Goal: Task Accomplishment & Management: Complete application form

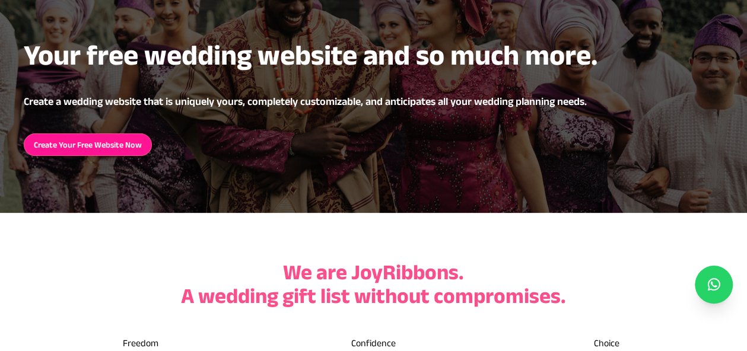
scroll to position [135, 0]
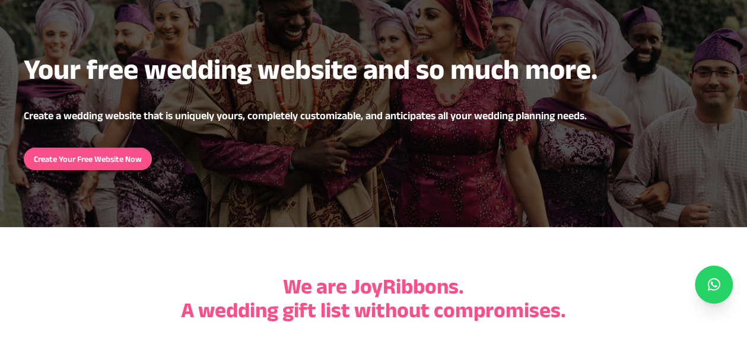
click at [119, 162] on link "Create Your Free Website Now" at bounding box center [88, 159] width 128 height 23
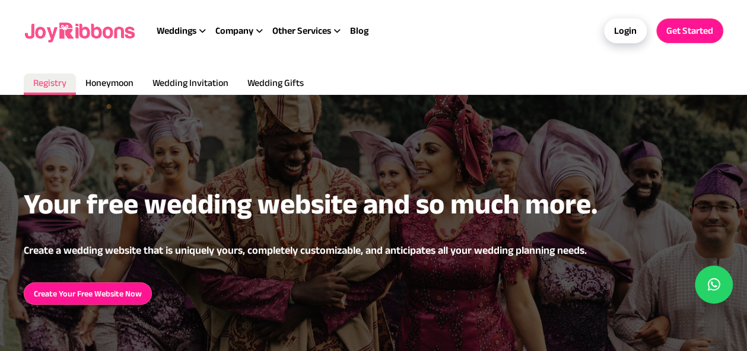
click at [623, 21] on div "Login" at bounding box center [625, 30] width 43 height 25
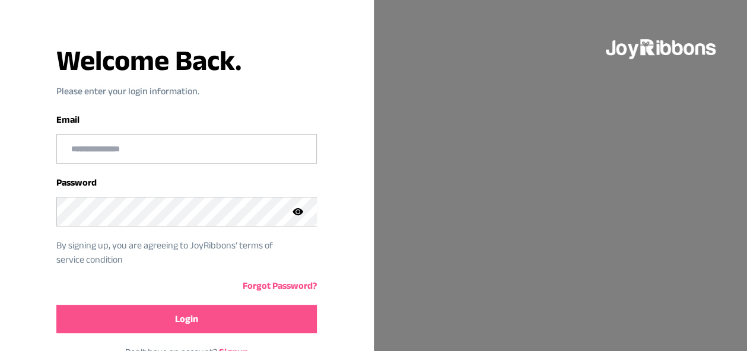
scroll to position [103, 0]
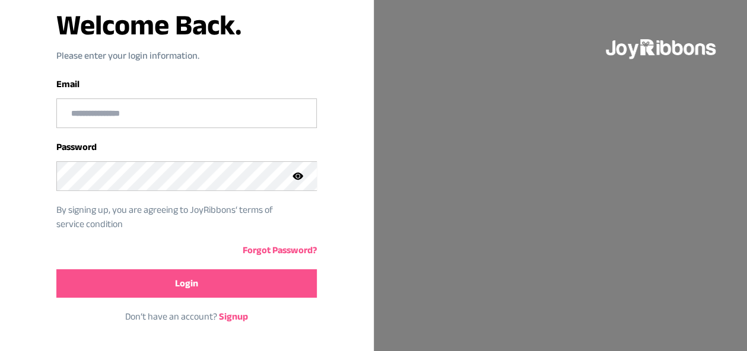
click at [147, 118] on input "email" at bounding box center [186, 113] width 259 height 28
click at [161, 115] on input "**********" at bounding box center [186, 113] width 259 height 28
type input "**********"
click at [283, 249] on link "Forgot Password?" at bounding box center [280, 250] width 74 height 10
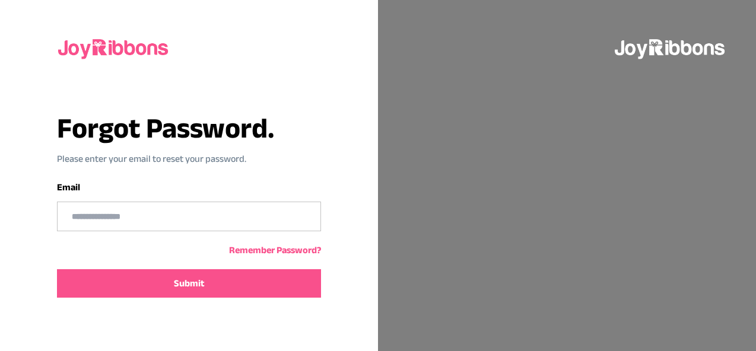
click at [234, 224] on input "text" at bounding box center [189, 216] width 262 height 28
type input "**********"
click at [228, 281] on button "Submit" at bounding box center [189, 283] width 264 height 28
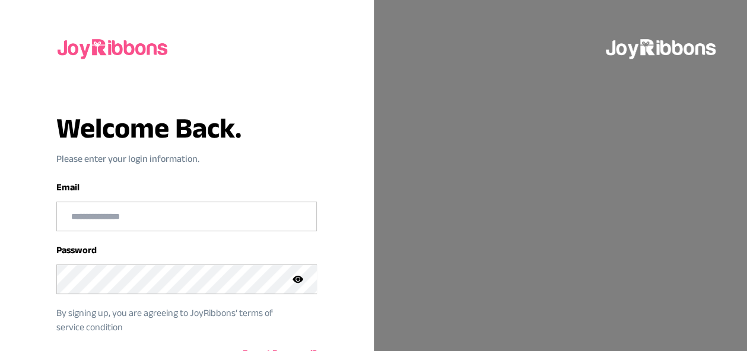
click at [168, 217] on input "email" at bounding box center [186, 216] width 259 height 28
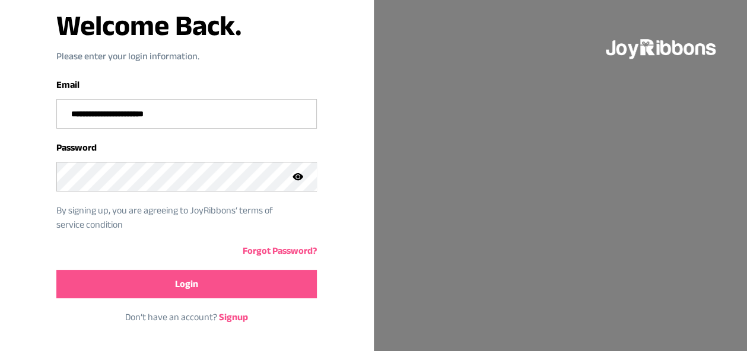
scroll to position [103, 0]
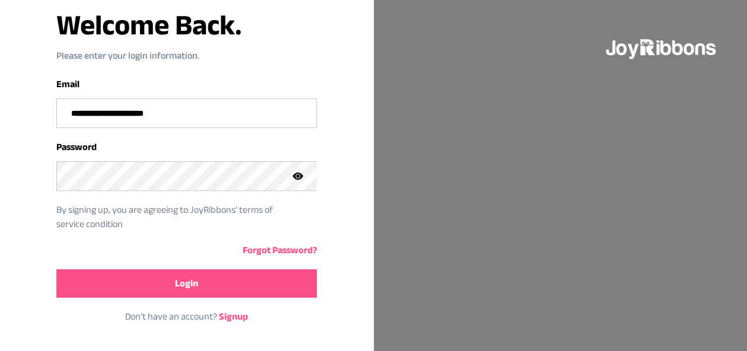
type input "**********"
click at [141, 269] on button "Login" at bounding box center [186, 283] width 261 height 28
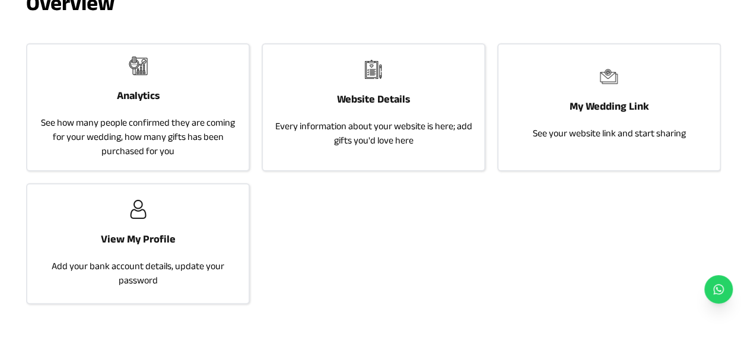
scroll to position [123, 0]
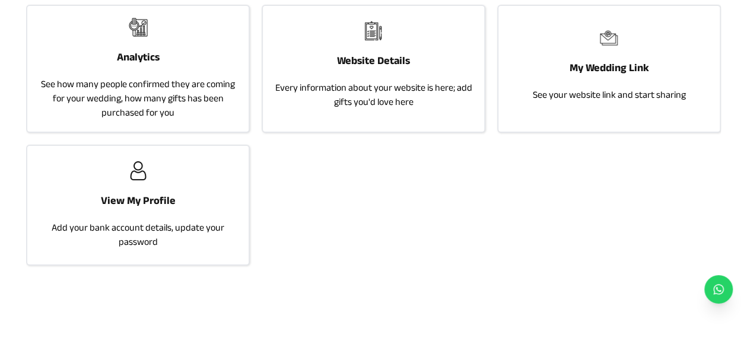
click at [151, 199] on h3 "View My Profile" at bounding box center [138, 200] width 75 height 17
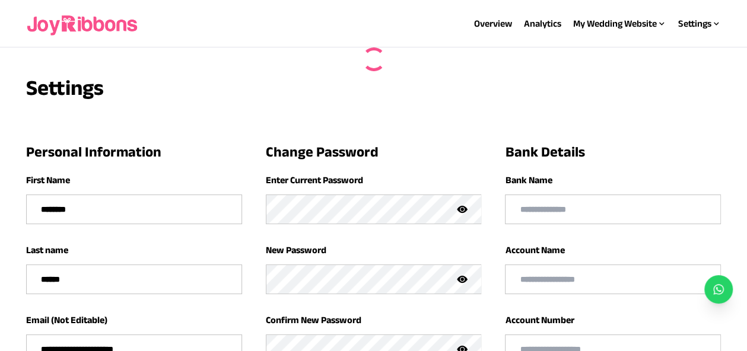
type input "**********"
click at [541, 22] on link "Analytics" at bounding box center [542, 23] width 37 height 10
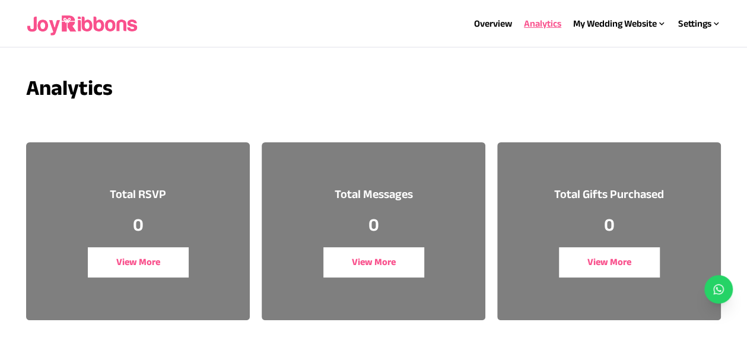
click at [139, 260] on button "View More" at bounding box center [138, 263] width 100 height 30
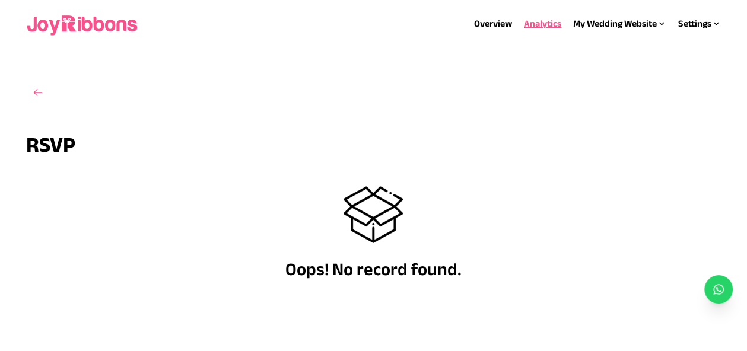
click at [544, 24] on link "Analytics" at bounding box center [542, 23] width 37 height 10
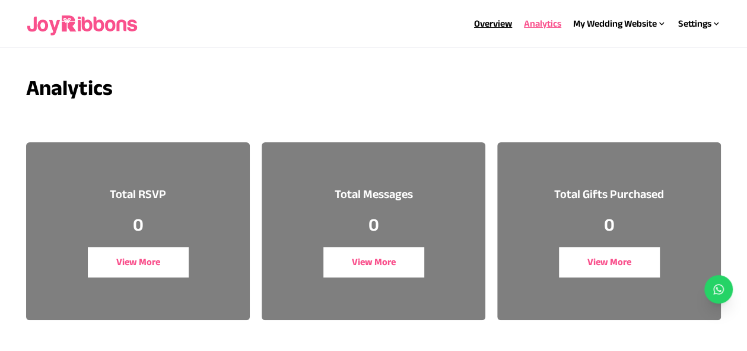
click at [494, 23] on link "Overview" at bounding box center [493, 23] width 38 height 10
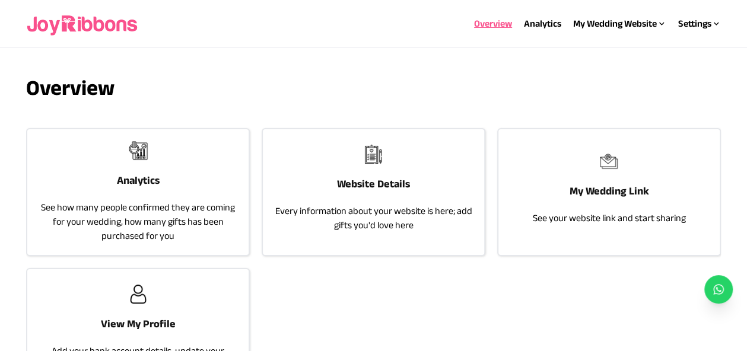
click at [361, 184] on h3 "Website Details" at bounding box center [373, 184] width 73 height 17
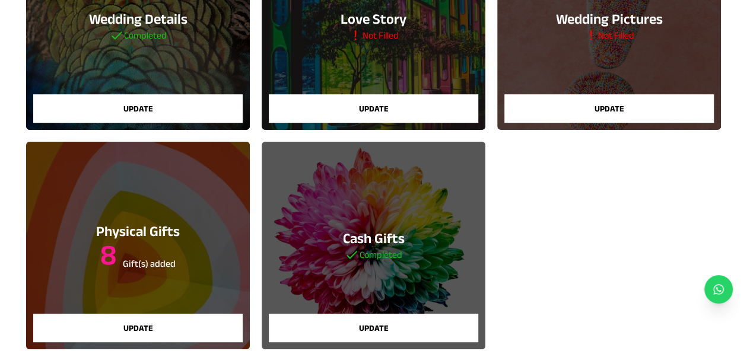
scroll to position [205, 0]
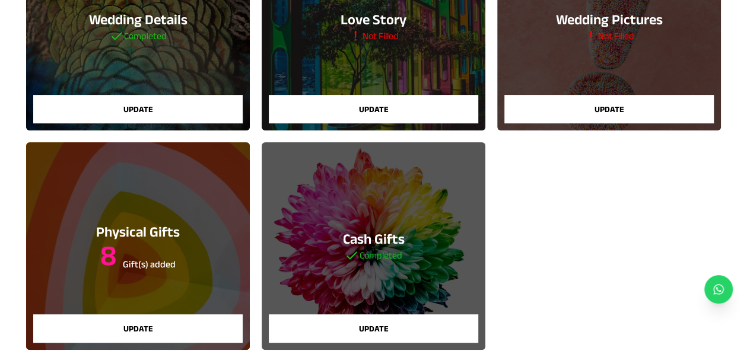
click at [192, 104] on button "Update" at bounding box center [138, 109] width 210 height 28
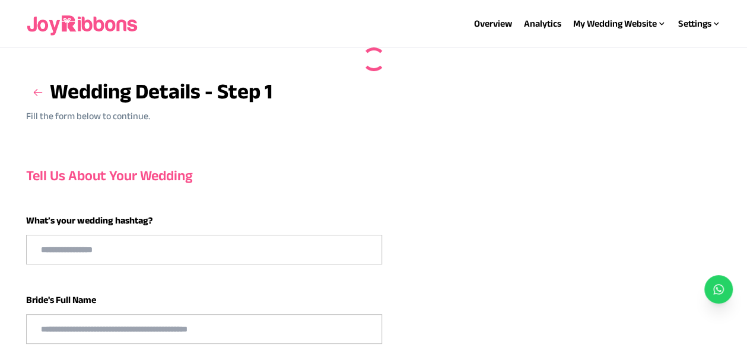
type input "**********"
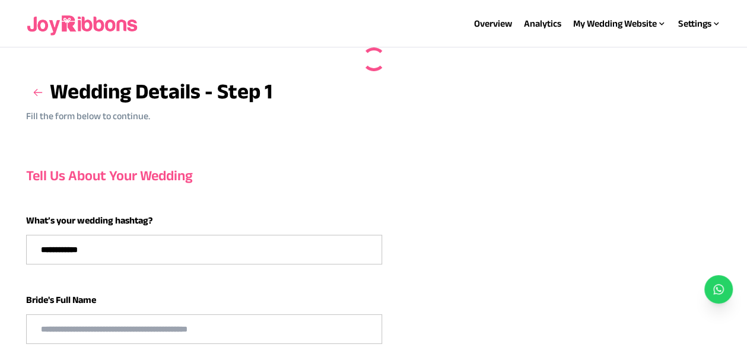
type input "**********"
select select "**"
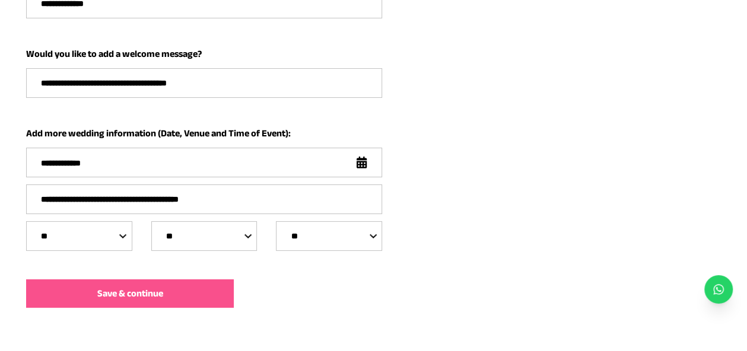
scroll to position [412, 0]
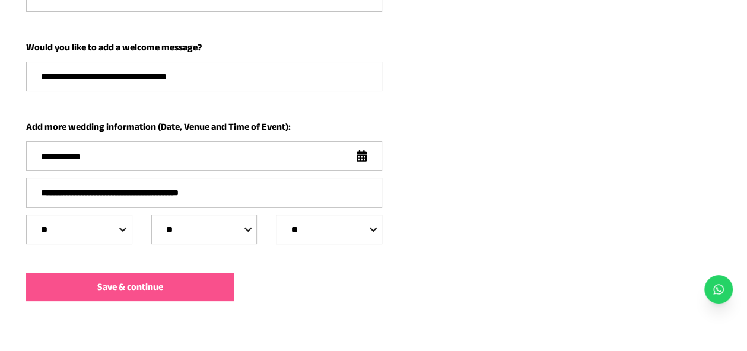
click at [141, 287] on span "Save & continue" at bounding box center [130, 287] width 66 height 14
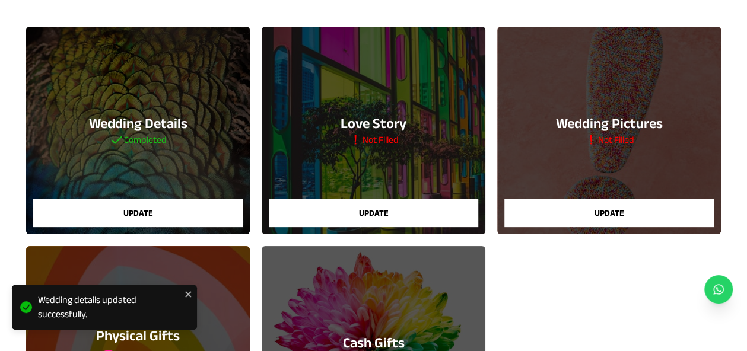
scroll to position [110, 0]
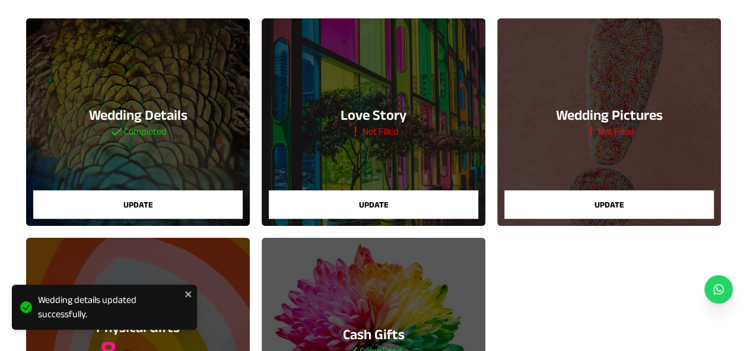
click at [437, 205] on button "Update" at bounding box center [374, 205] width 210 height 28
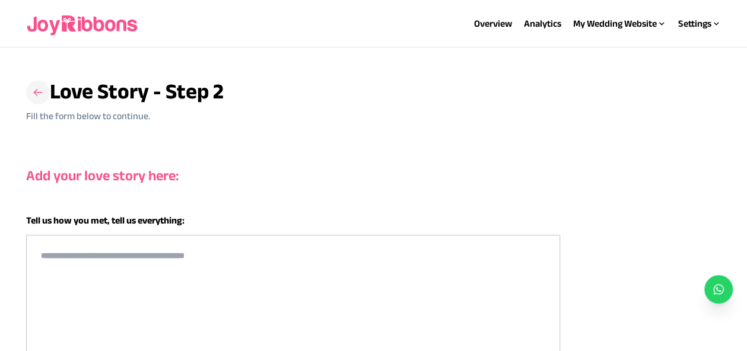
click at [36, 98] on icon at bounding box center [38, 93] width 12 height 12
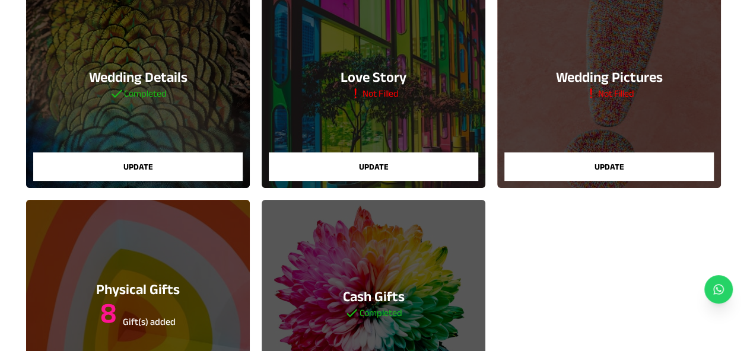
scroll to position [151, 0]
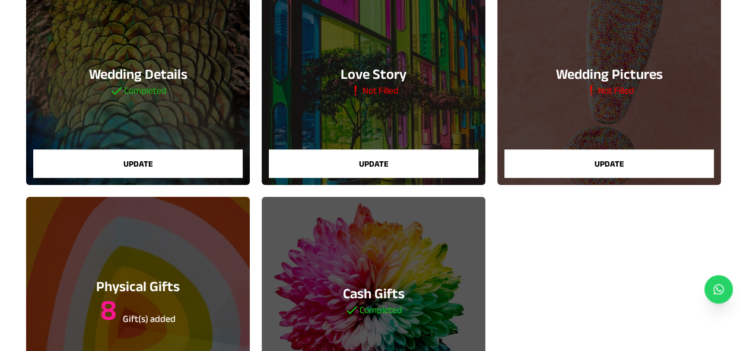
click at [605, 160] on button "Update" at bounding box center [610, 164] width 210 height 28
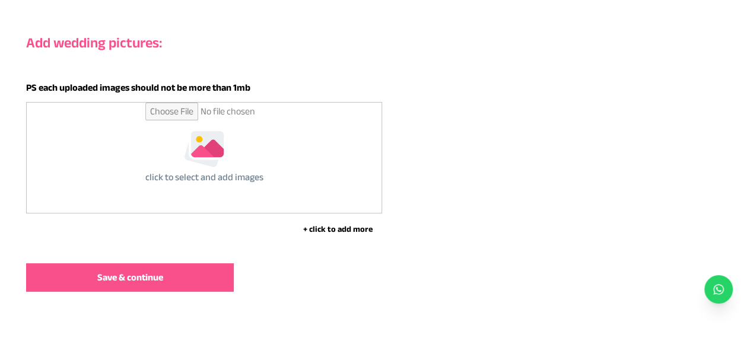
scroll to position [159, 0]
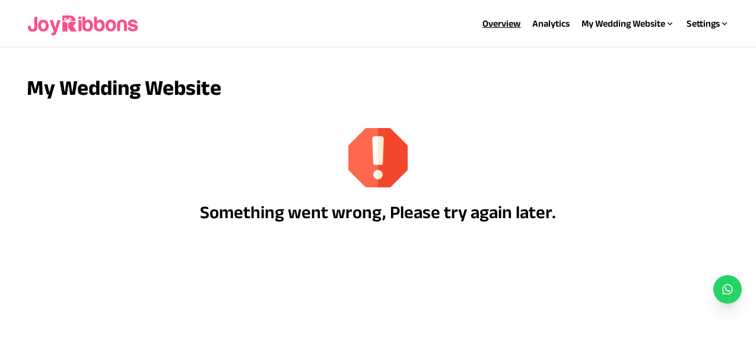
click at [492, 20] on link "Overview" at bounding box center [502, 23] width 38 height 10
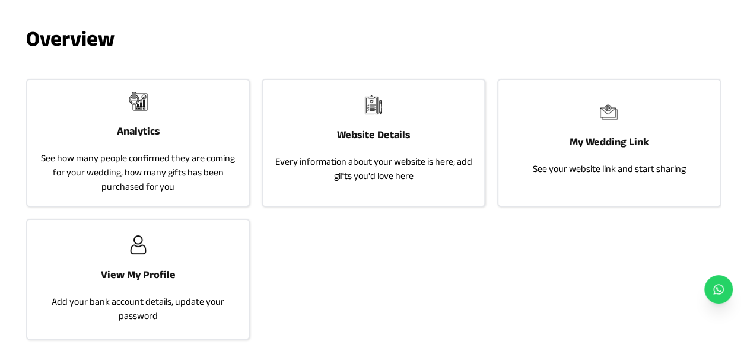
scroll to position [47, 0]
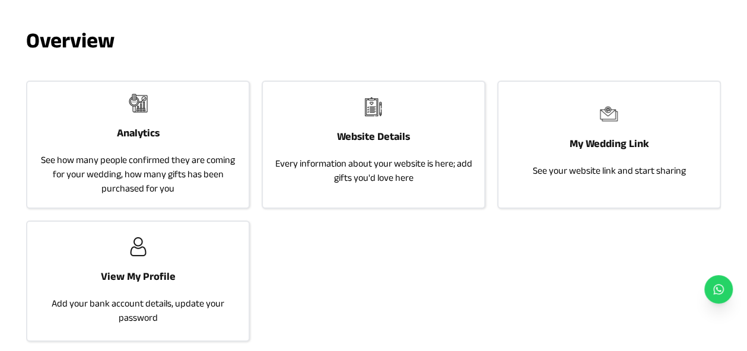
click at [370, 135] on h3 "Website Details" at bounding box center [373, 136] width 73 height 17
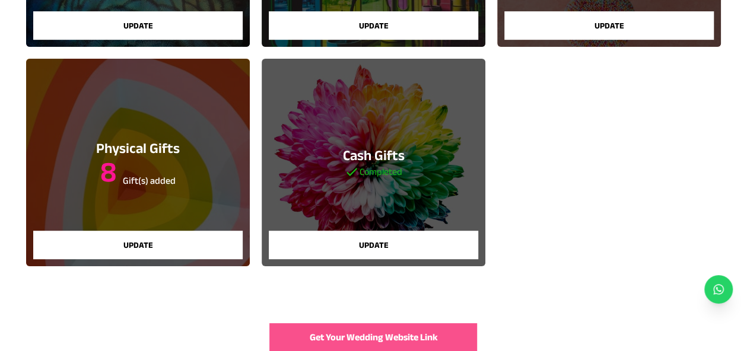
scroll to position [347, 0]
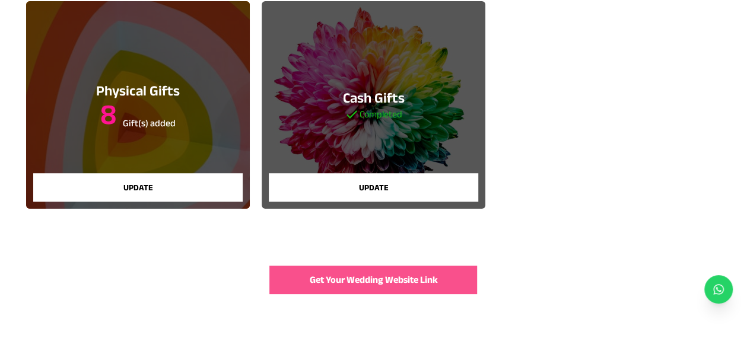
click at [416, 274] on span "Get Your Wedding Website Link" at bounding box center [373, 280] width 128 height 14
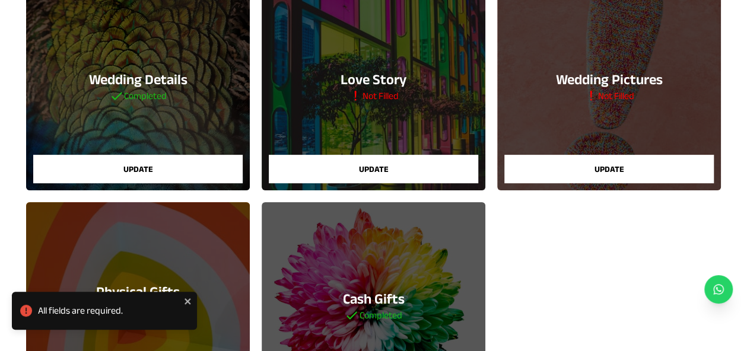
scroll to position [141, 0]
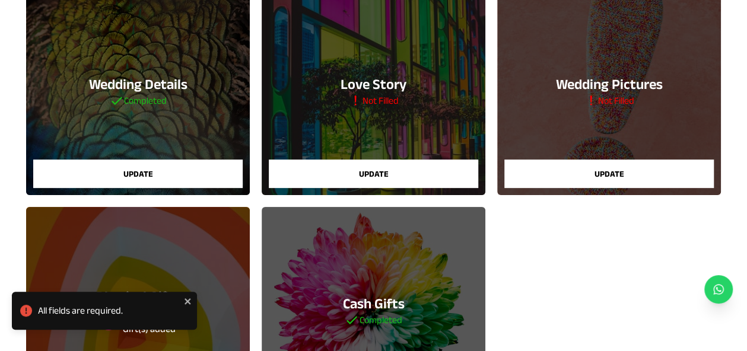
click at [380, 166] on button "Update" at bounding box center [374, 174] width 210 height 28
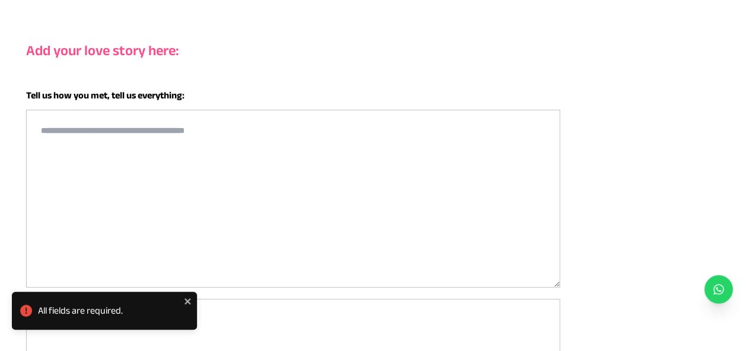
scroll to position [126, 0]
click at [153, 178] on textarea at bounding box center [293, 198] width 534 height 178
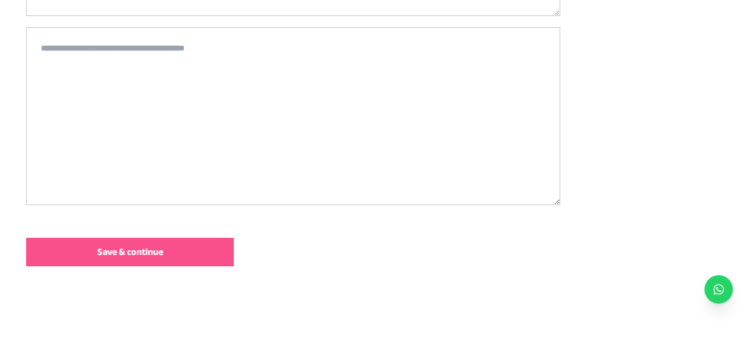
scroll to position [397, 0]
type textarea "*****"
click at [102, 113] on textarea at bounding box center [293, 117] width 534 height 178
type textarea "******"
click at [126, 248] on span "Save & continue" at bounding box center [130, 253] width 66 height 14
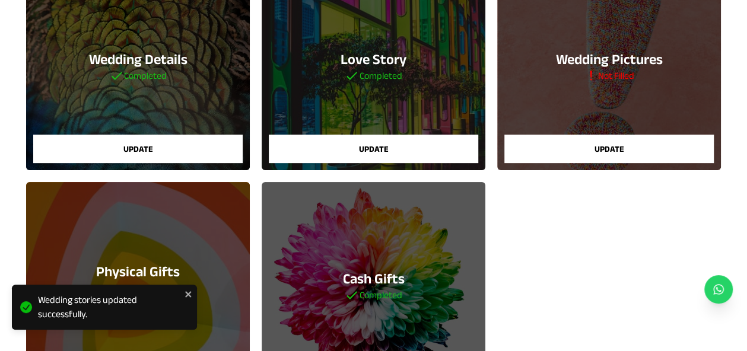
scroll to position [164, 0]
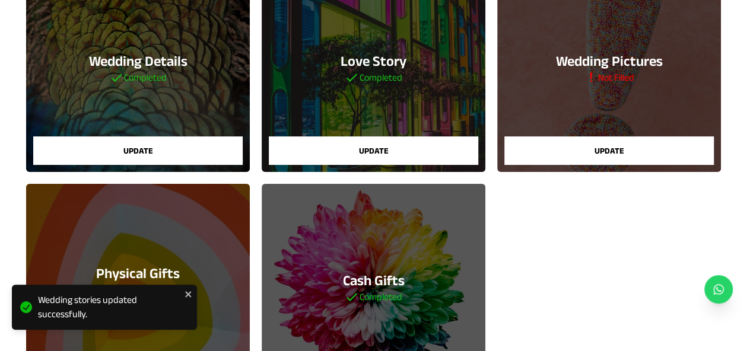
click at [597, 148] on button "Update" at bounding box center [610, 151] width 210 height 28
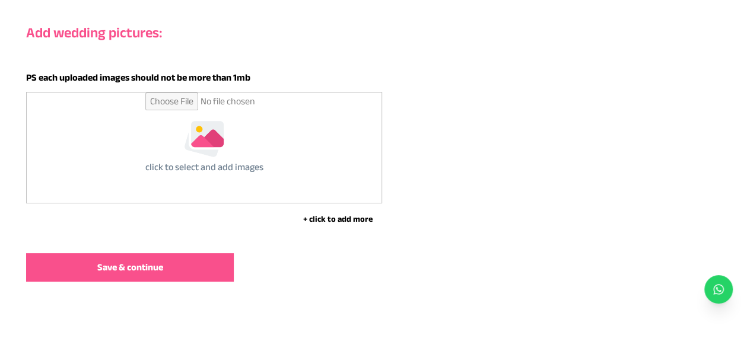
scroll to position [159, 0]
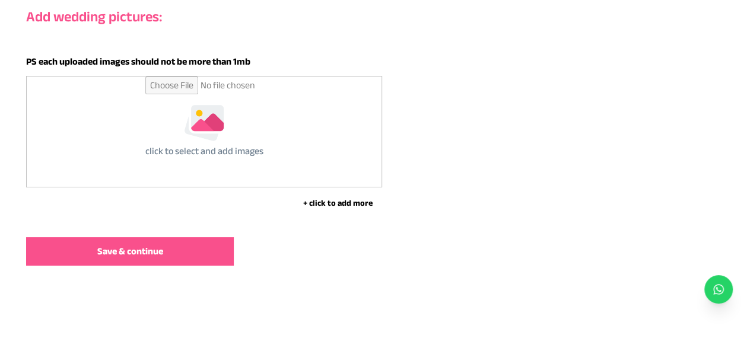
click at [199, 116] on input "file" at bounding box center [204, 132] width 118 height 110
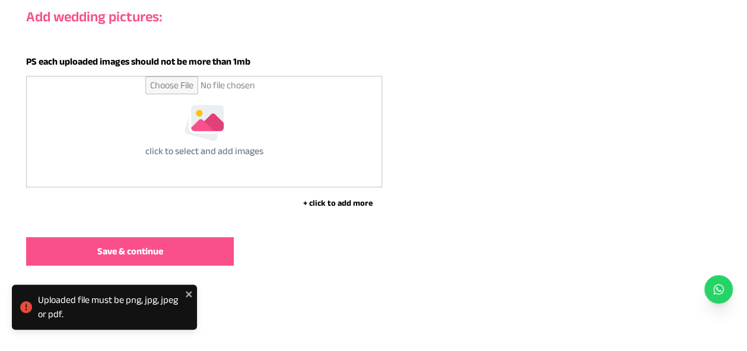
click at [209, 118] on input "file" at bounding box center [204, 132] width 118 height 110
type input "**********"
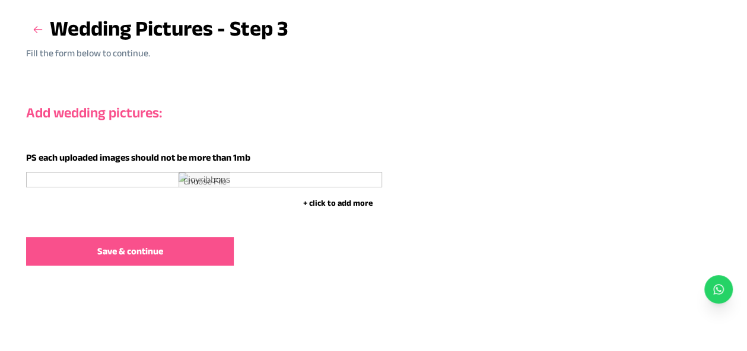
scroll to position [450, 0]
click at [199, 248] on button "Save & continue" at bounding box center [130, 251] width 208 height 28
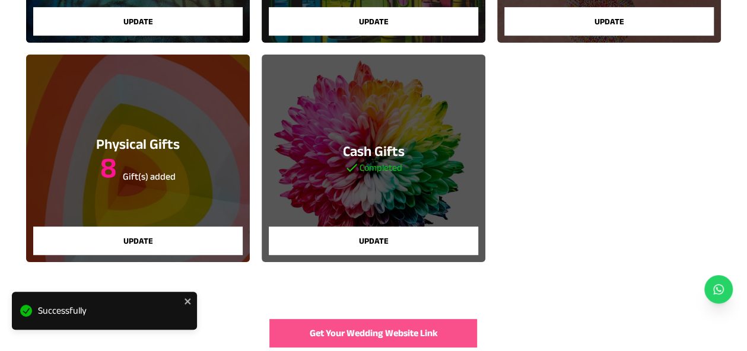
scroll to position [347, 0]
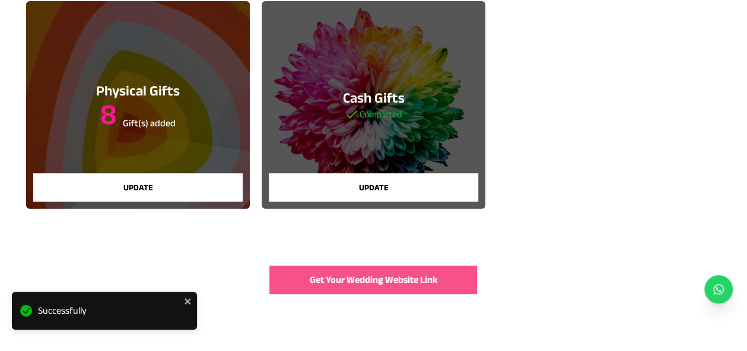
click at [325, 278] on span "Get Your Wedding Website Link" at bounding box center [373, 280] width 128 height 14
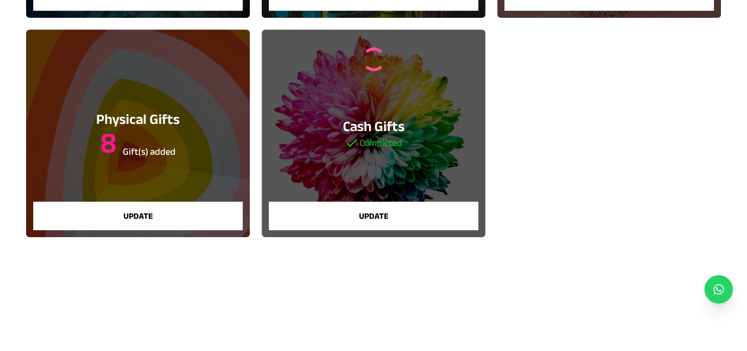
scroll to position [318, 0]
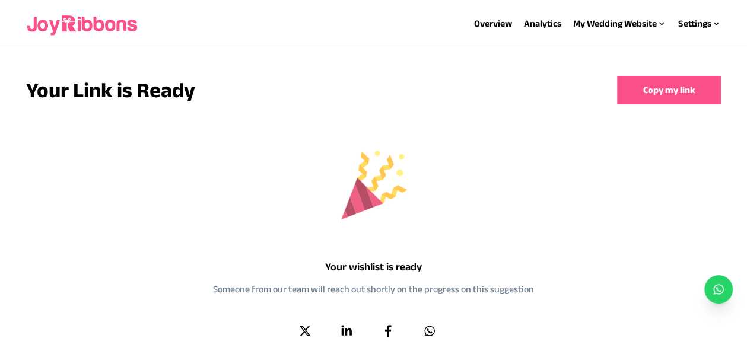
click at [652, 93] on button "Copy my link" at bounding box center [669, 90] width 104 height 28
